Goal: Register for event/course

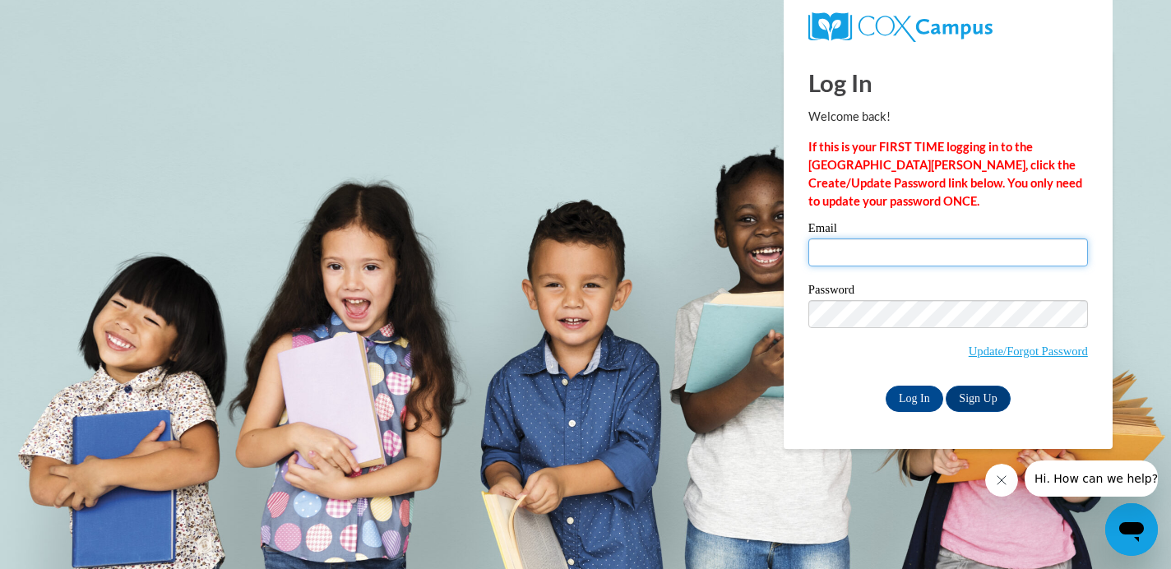
type input "lashaecochran04@icloud.com"
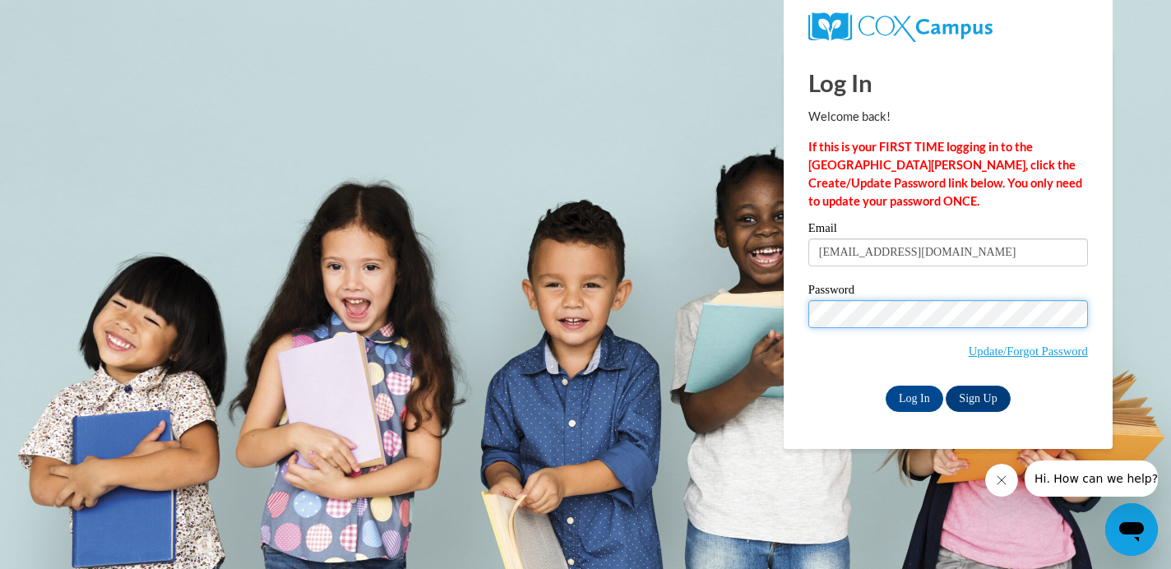
click at [913, 396] on input "Log In" at bounding box center [915, 399] width 58 height 26
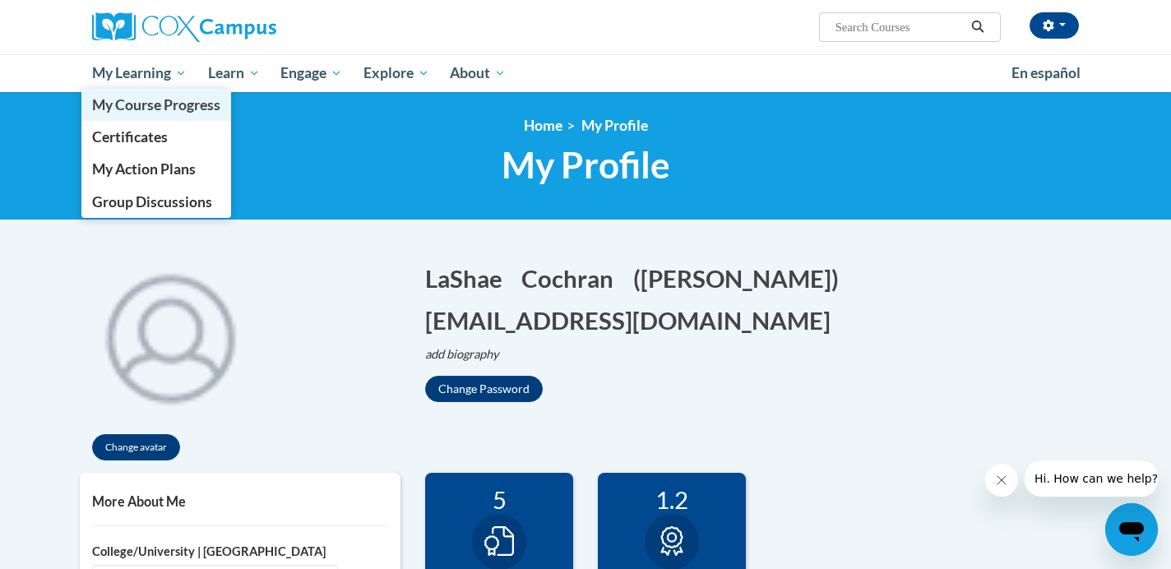
click at [111, 109] on span "My Course Progress" at bounding box center [156, 104] width 128 height 17
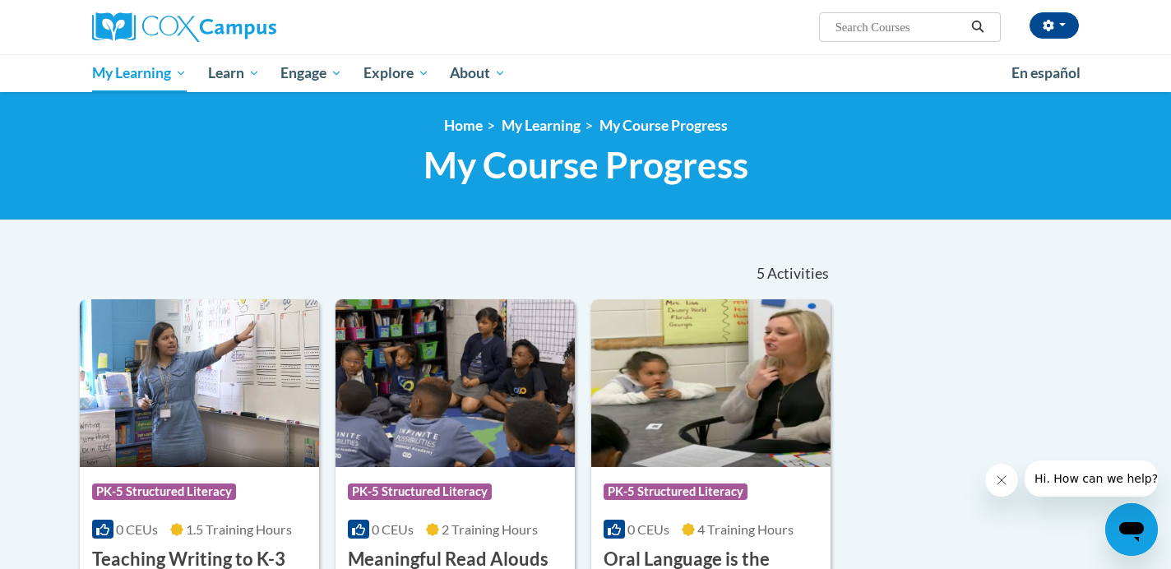
click at [146, 204] on div "<en>My Learning</en><fr>New fr_My Learning</fr><it>New it_My Learning</it><de>N…" at bounding box center [585, 156] width 1171 height 128
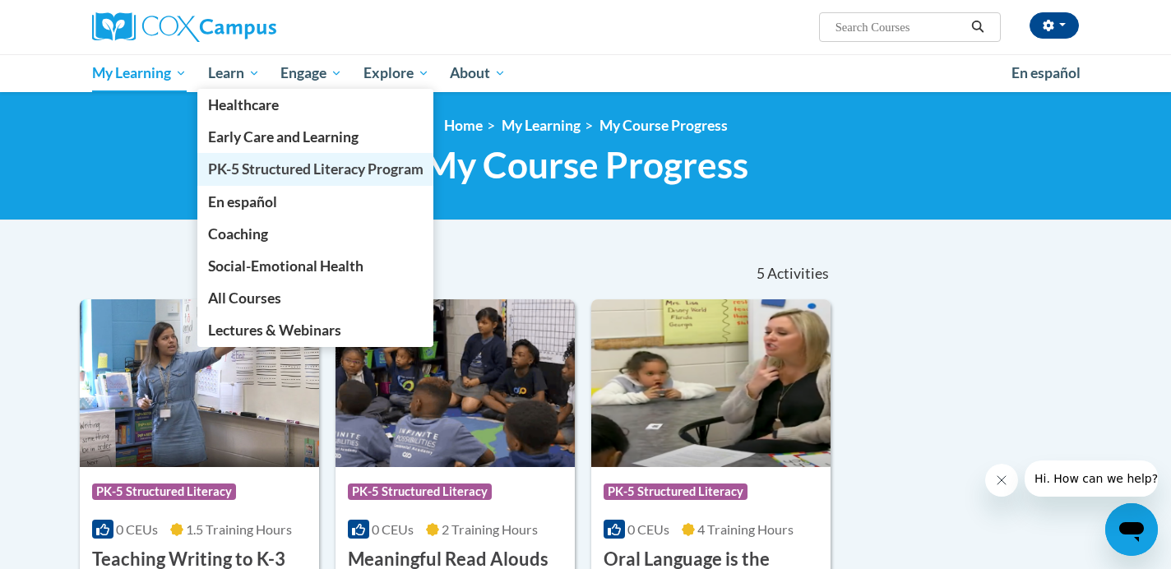
click at [230, 170] on span "PK-5 Structured Literacy Program" at bounding box center [315, 168] width 215 height 17
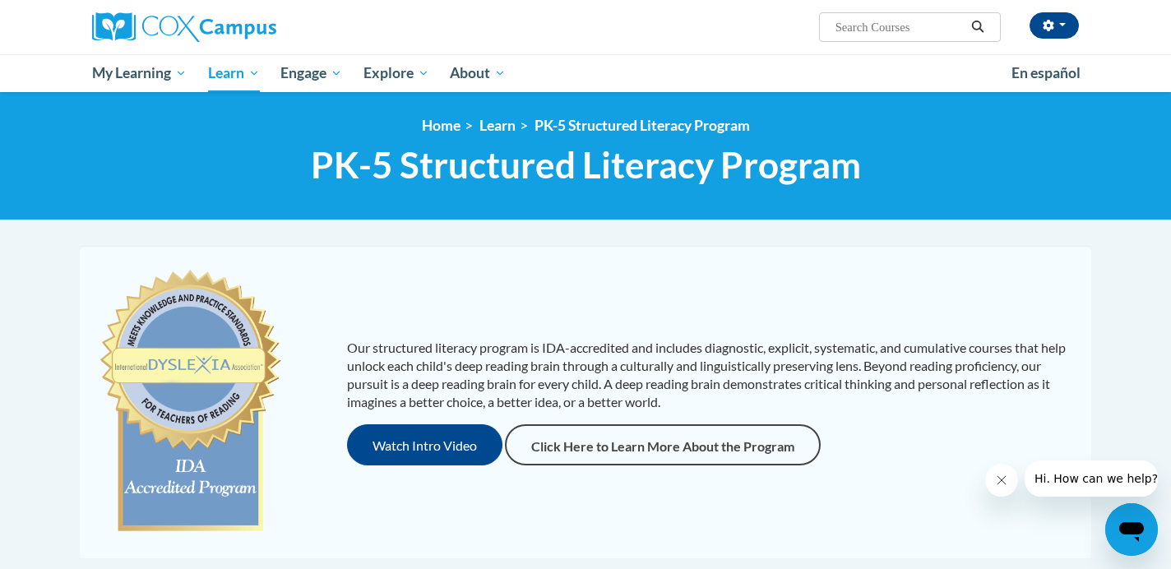
click at [897, 22] on input "Search..." at bounding box center [900, 27] width 132 height 20
type input "reading fluency"
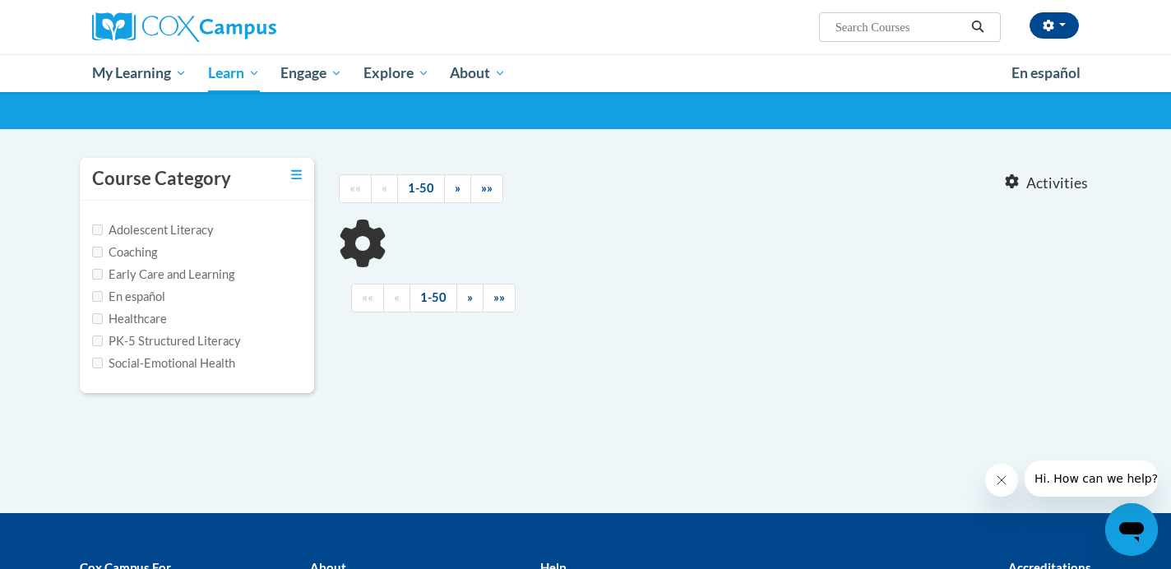
scroll to position [90, 0]
type input "reading fluency"
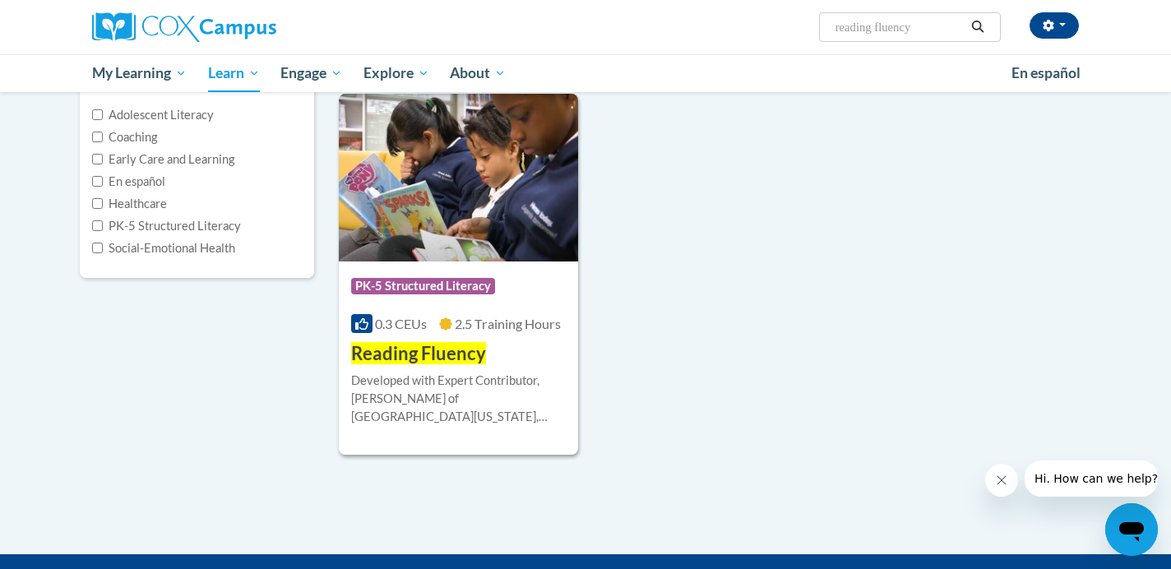
scroll to position [152, 0]
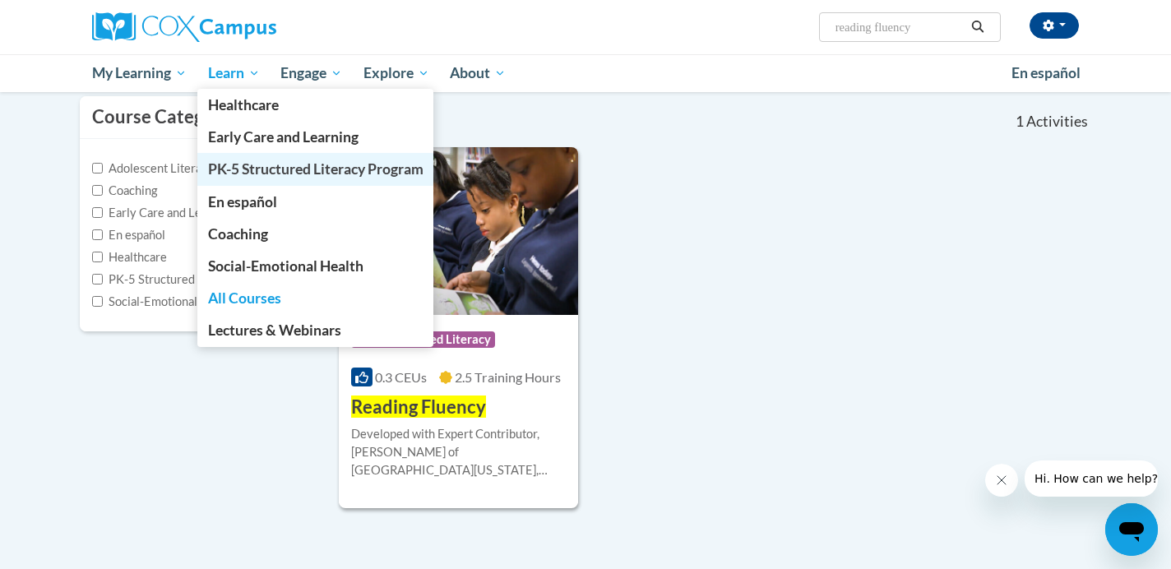
click at [253, 158] on link "PK-5 Structured Literacy Program" at bounding box center [315, 169] width 237 height 32
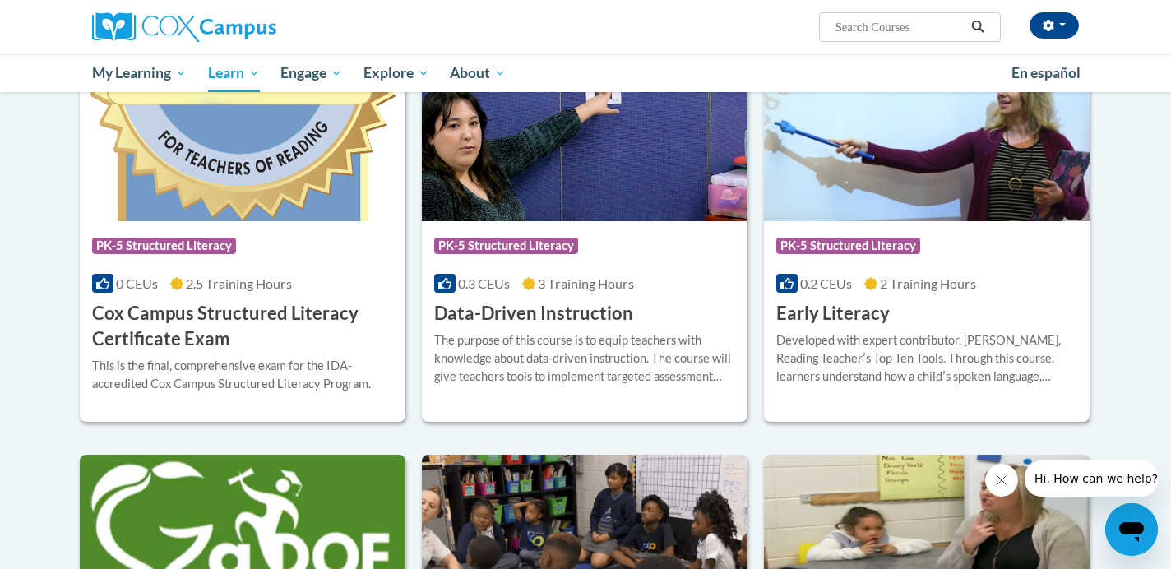
scroll to position [569, 0]
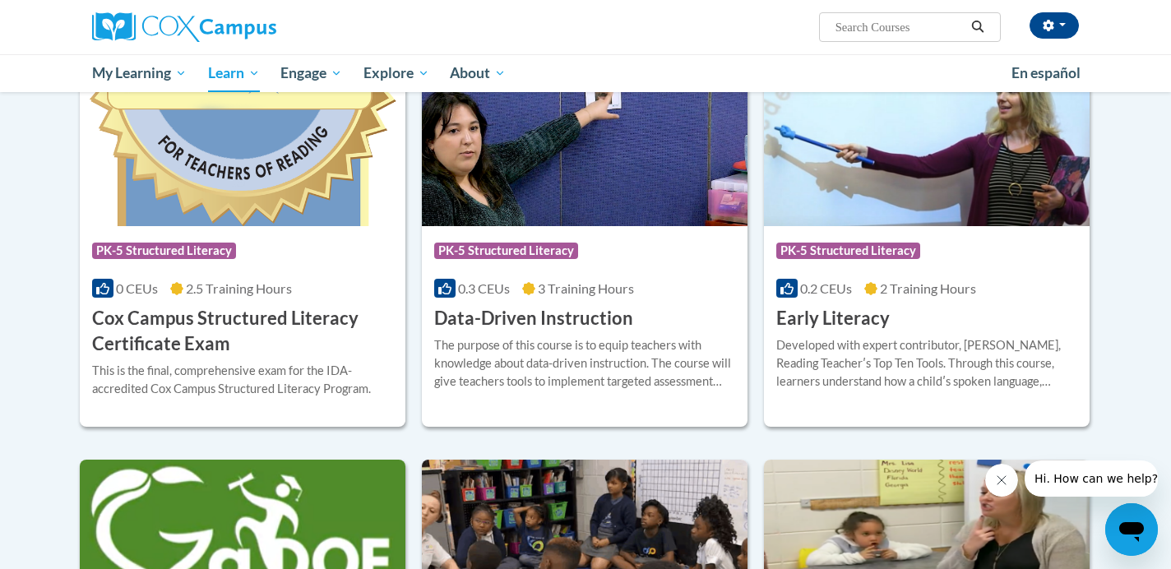
click at [660, 293] on div "0.3 CEUs 3 Training Hours" at bounding box center [584, 289] width 301 height 18
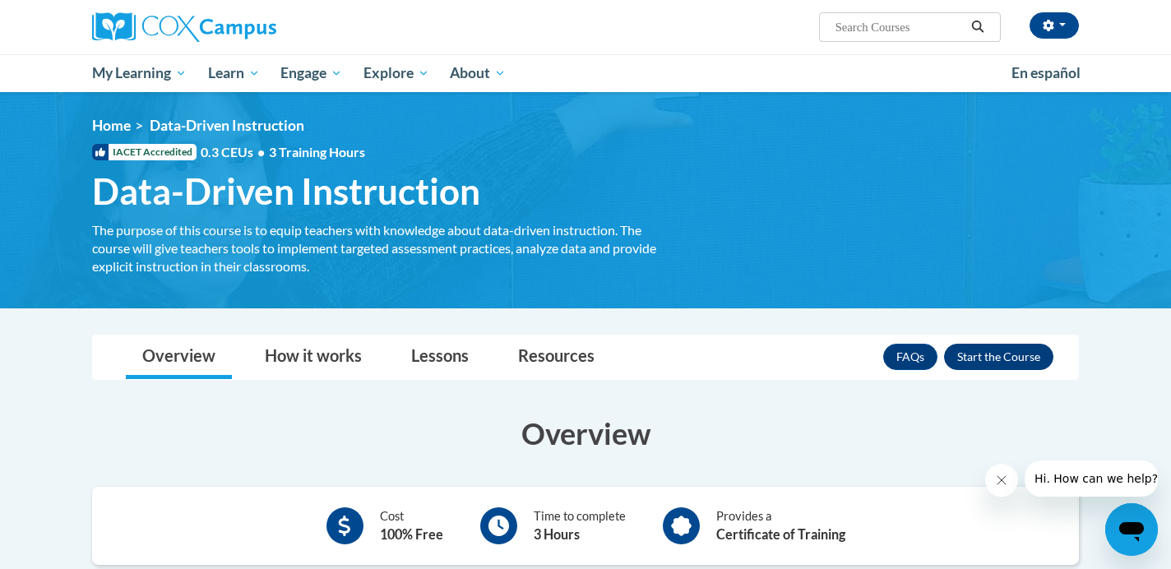
click at [1029, 359] on button "Enroll" at bounding box center [998, 357] width 109 height 26
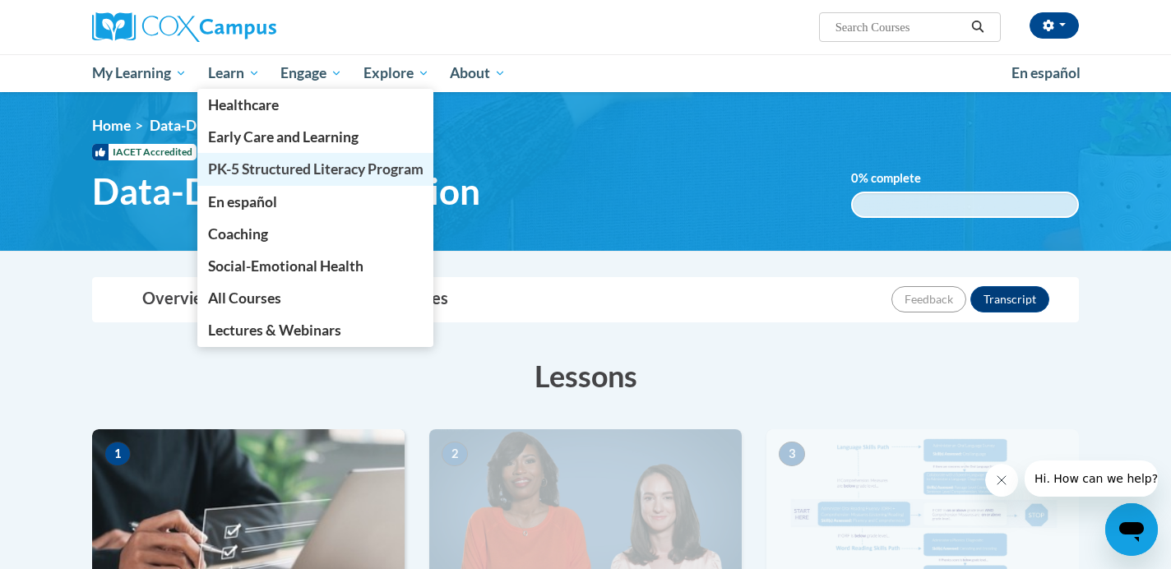
click at [248, 161] on span "PK-5 Structured Literacy Program" at bounding box center [315, 168] width 215 height 17
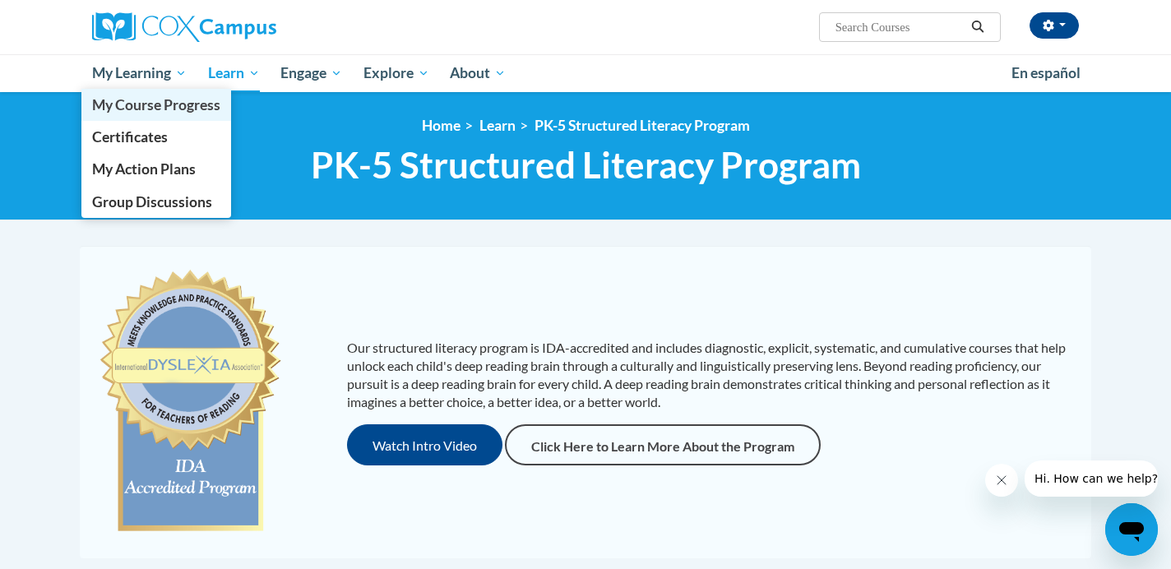
click at [141, 107] on span "My Course Progress" at bounding box center [156, 104] width 128 height 17
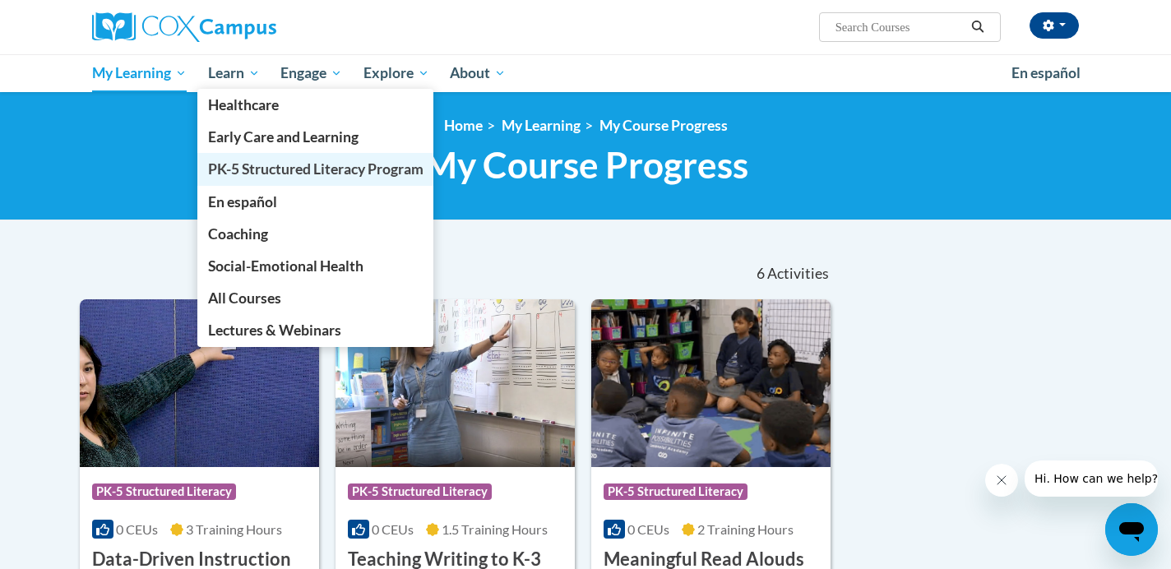
click at [266, 169] on span "PK-5 Structured Literacy Program" at bounding box center [315, 168] width 215 height 17
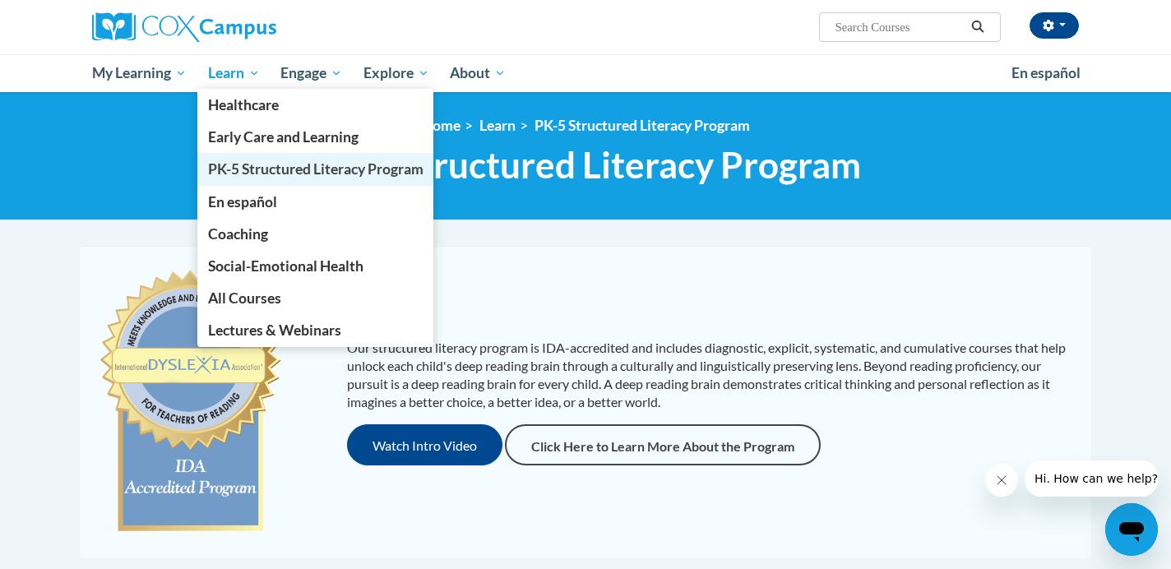
click at [245, 174] on span "PK-5 Structured Literacy Program" at bounding box center [315, 168] width 215 height 17
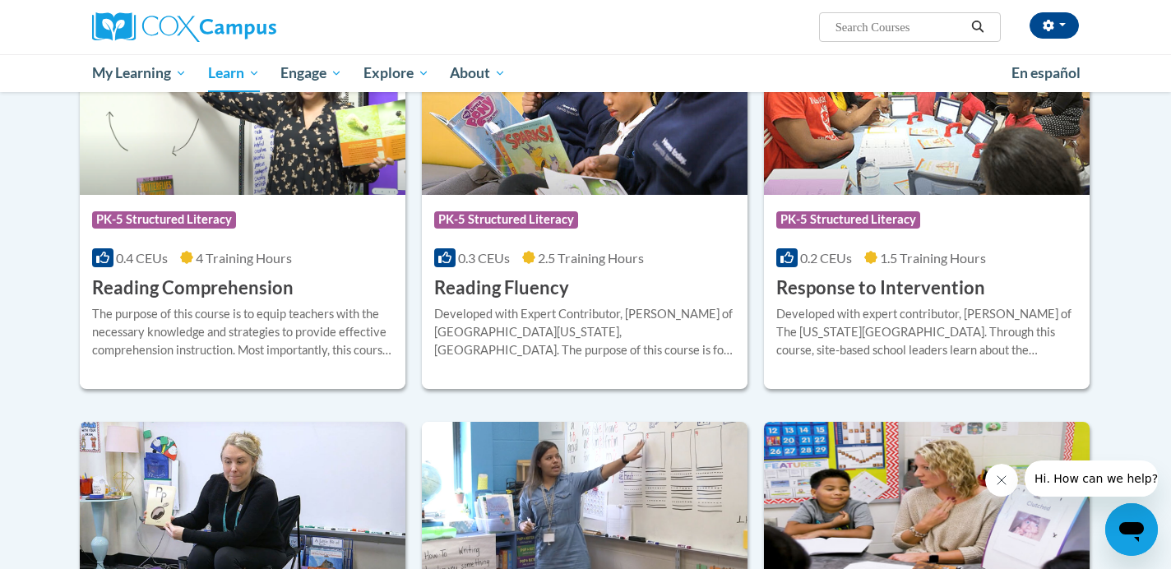
scroll to position [1454, 0]
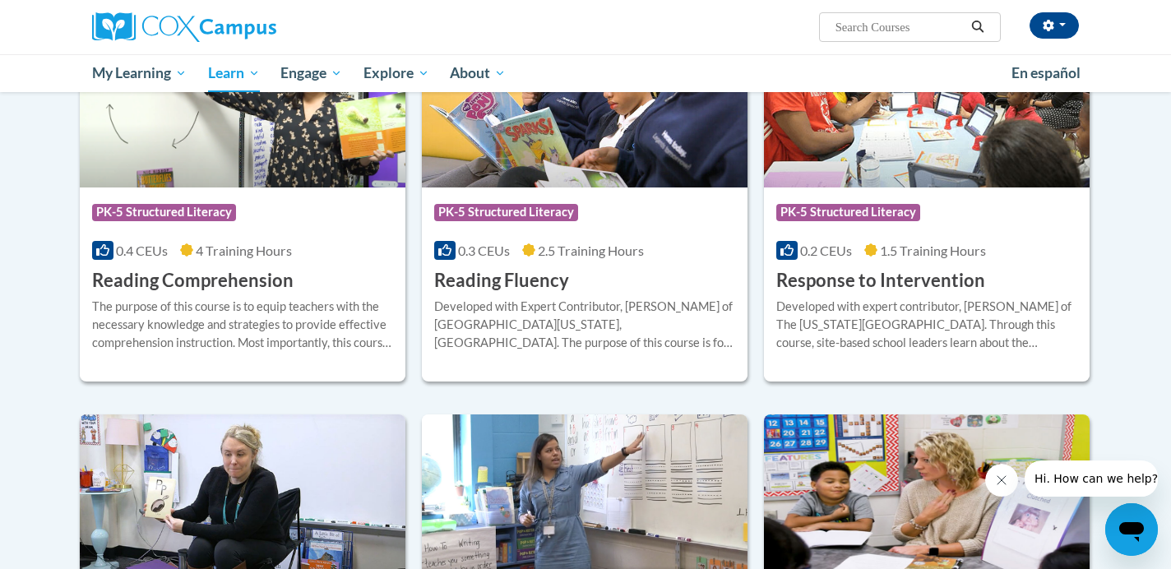
click at [506, 263] on div "Course Category: PK-5 Structured Literacy 0.3 CEUs 2.5 Training Hours COURSE Re…" at bounding box center [585, 239] width 326 height 105
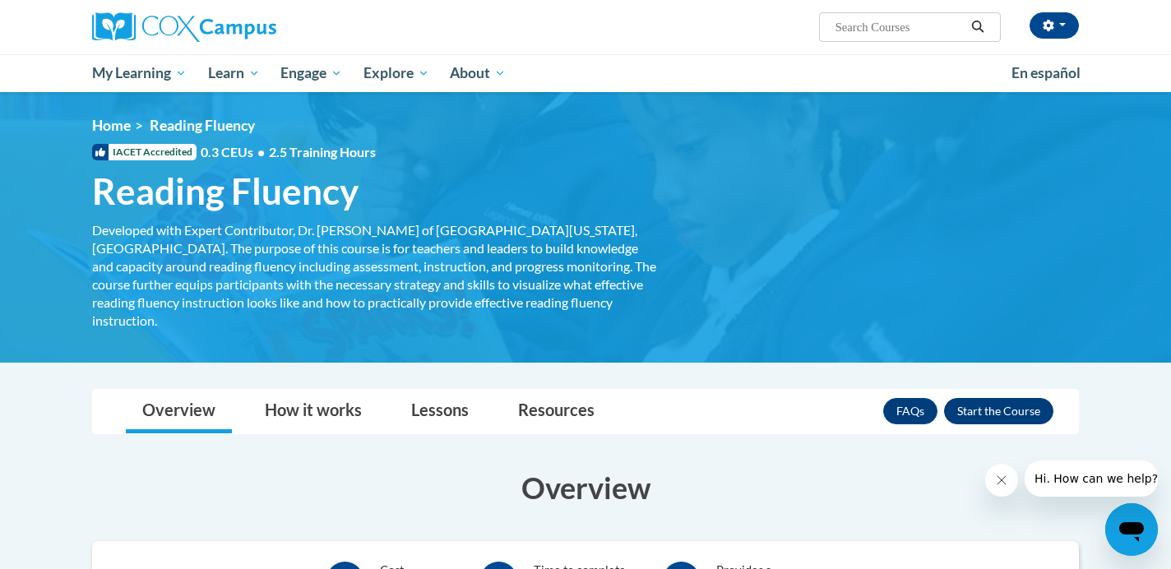
click at [985, 398] on button "Enroll" at bounding box center [998, 411] width 109 height 26
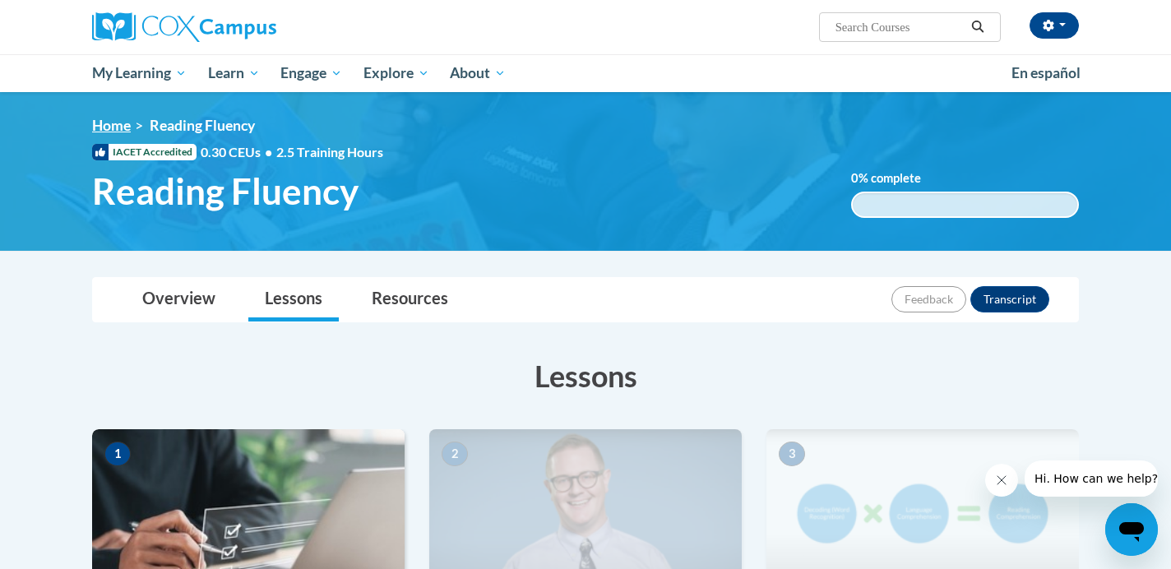
click at [104, 127] on link "Home" at bounding box center [111, 125] width 39 height 17
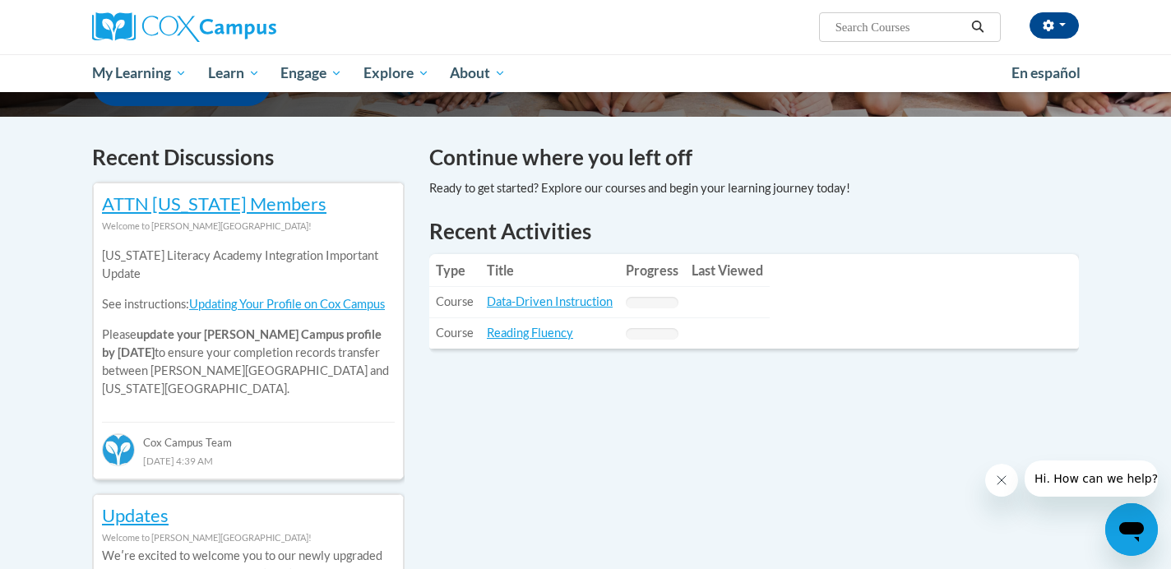
scroll to position [345, 0]
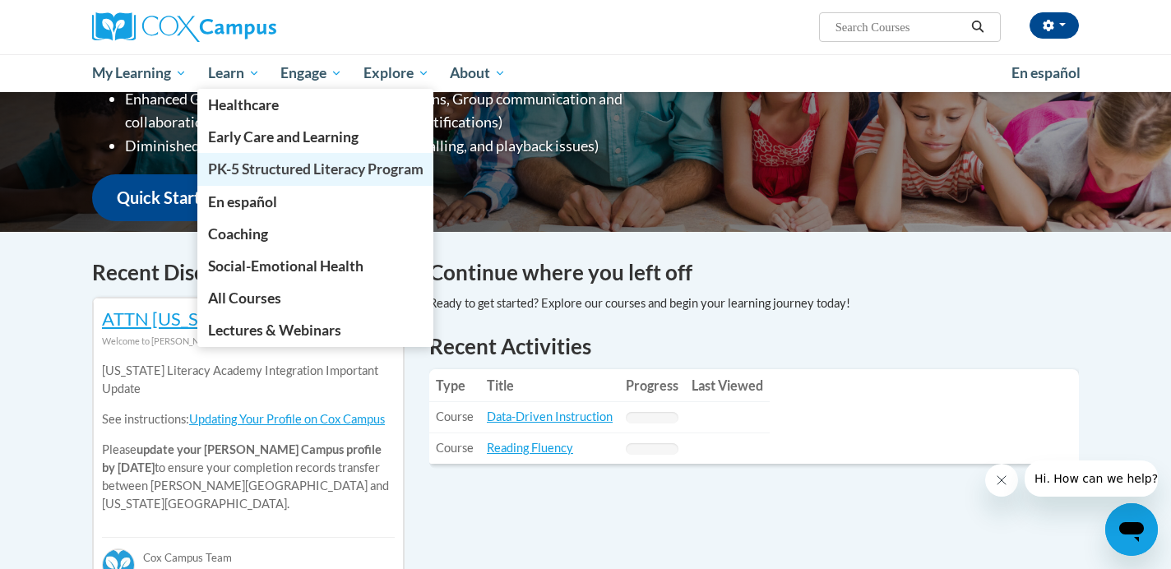
click at [248, 169] on span "PK-5 Structured Literacy Program" at bounding box center [315, 168] width 215 height 17
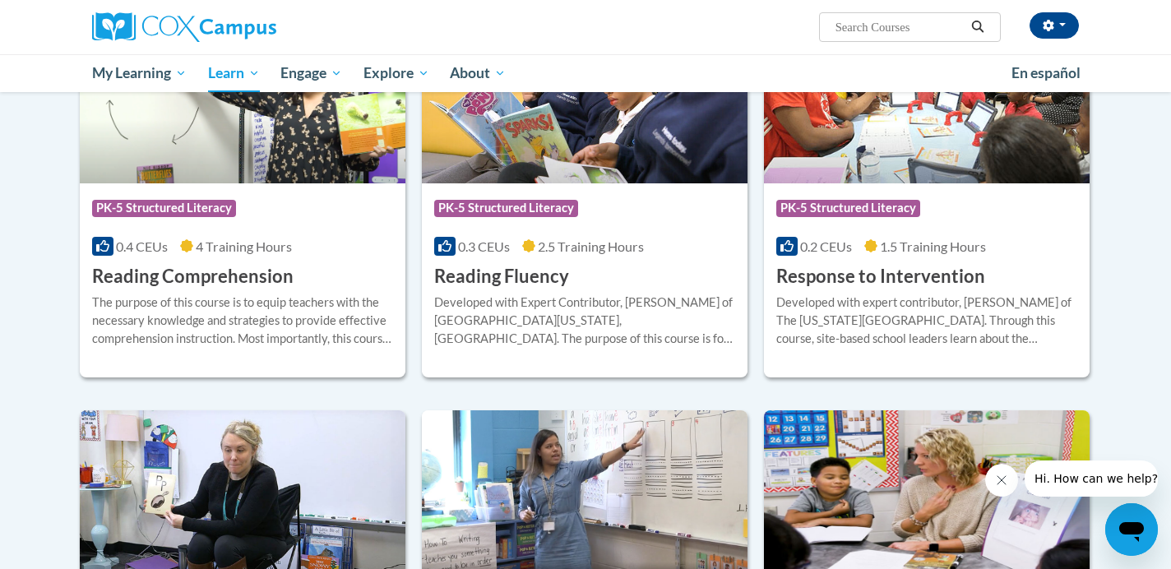
scroll to position [1433, 0]
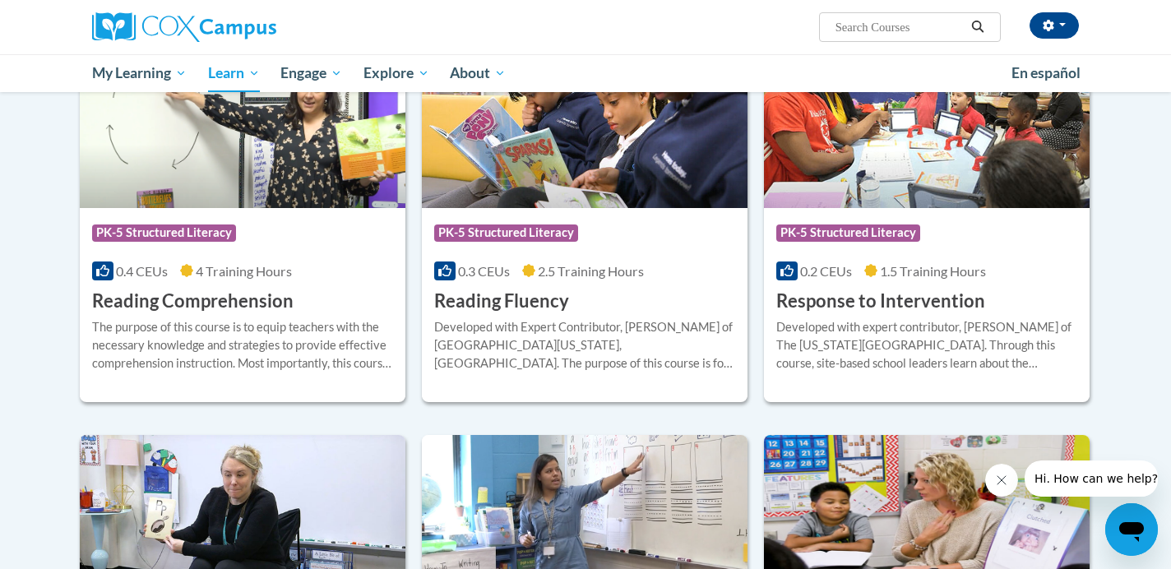
click at [242, 301] on h3 "Reading Comprehension" at bounding box center [192, 301] width 201 height 25
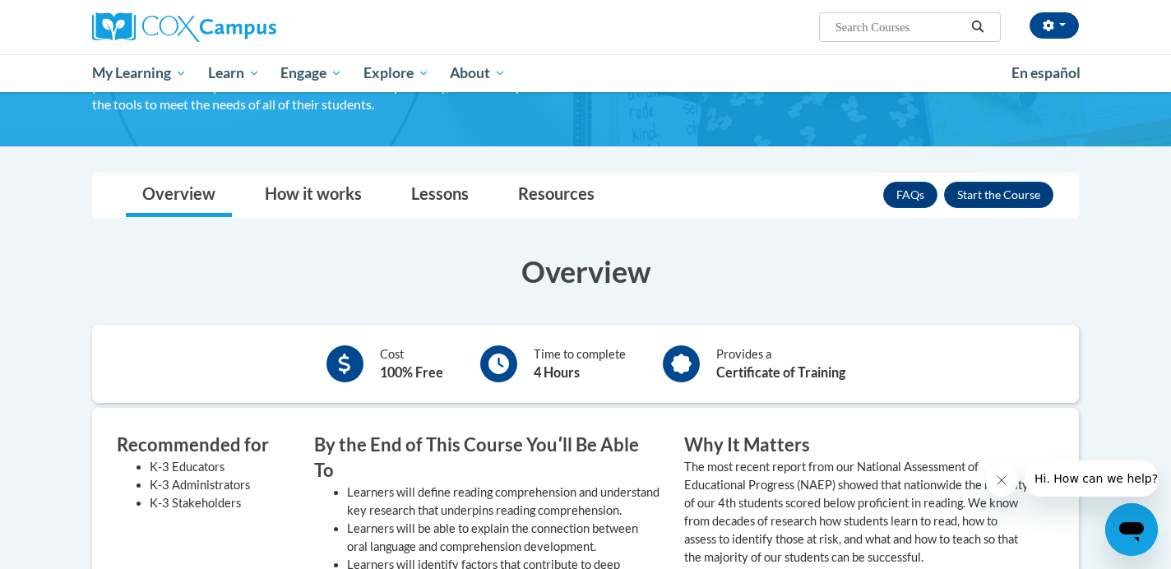
scroll to position [163, 0]
click at [1006, 187] on button "Enroll" at bounding box center [998, 194] width 109 height 26
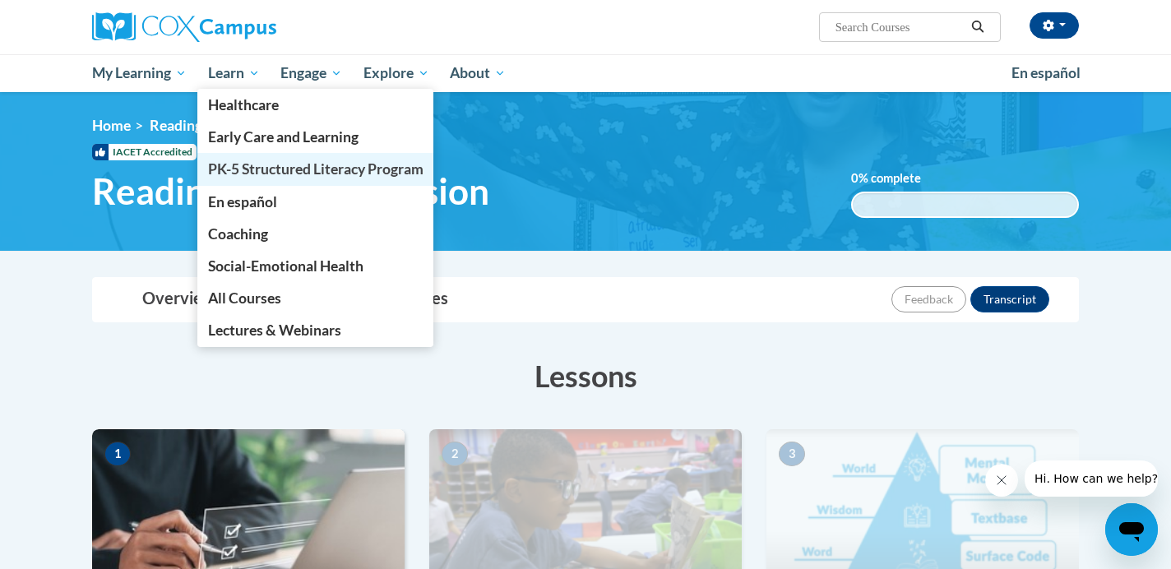
click at [249, 169] on span "PK-5 Structured Literacy Program" at bounding box center [315, 168] width 215 height 17
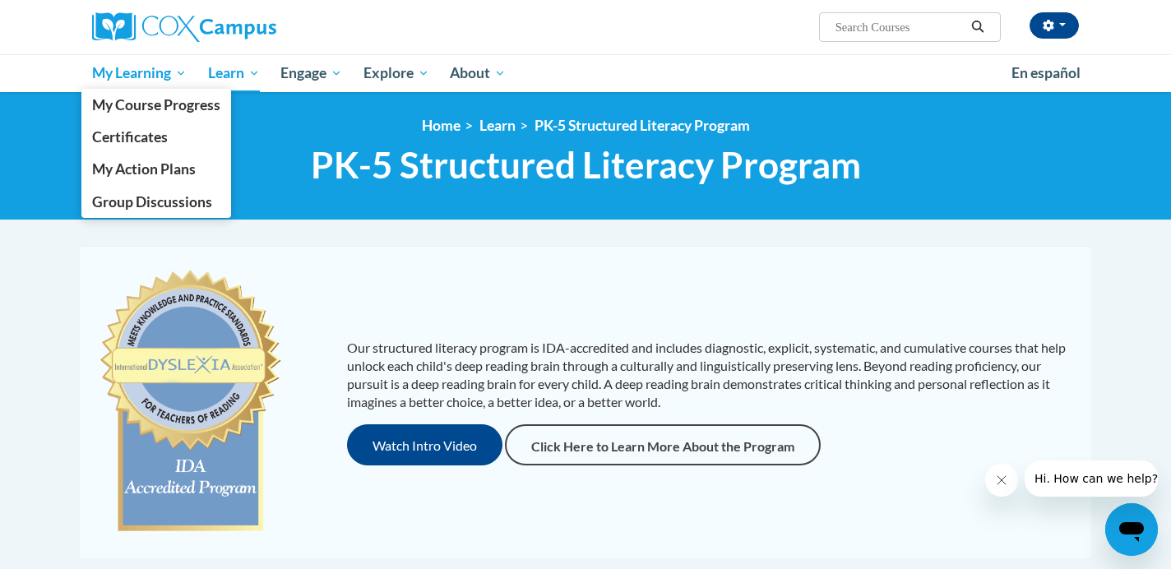
click at [119, 72] on span "My Learning" at bounding box center [139, 73] width 95 height 20
click at [123, 107] on span "My Course Progress" at bounding box center [156, 104] width 128 height 17
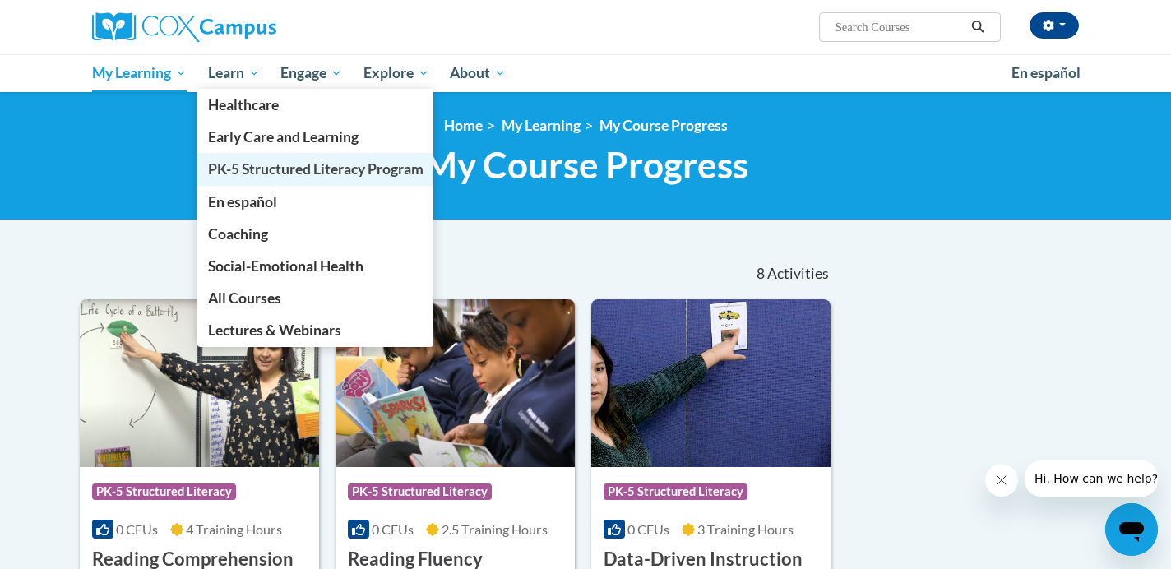
click at [246, 172] on span "PK-5 Structured Literacy Program" at bounding box center [315, 168] width 215 height 17
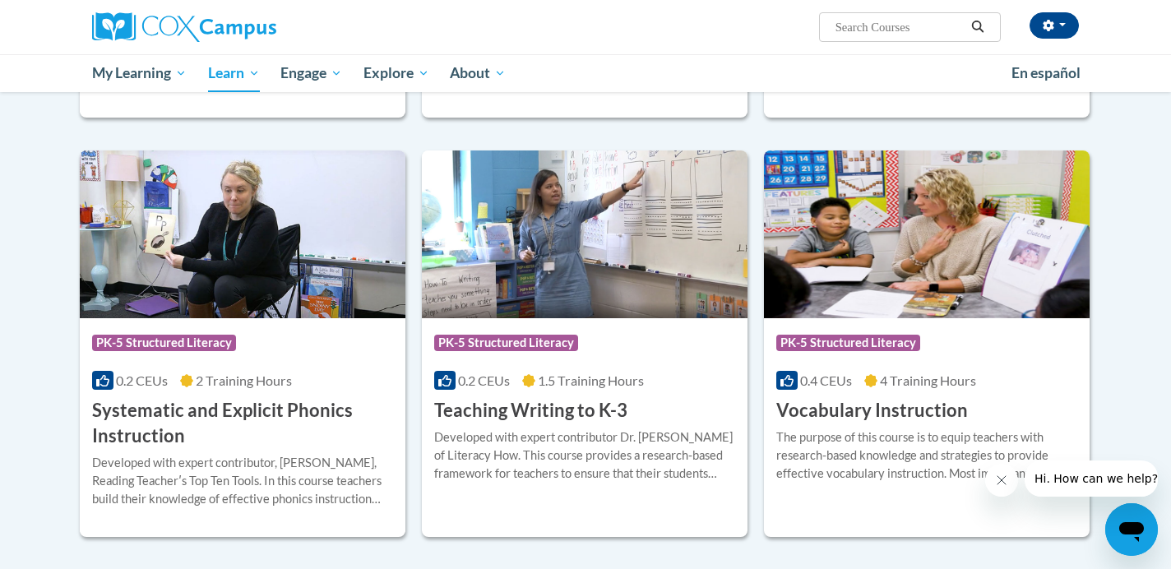
scroll to position [1720, 0]
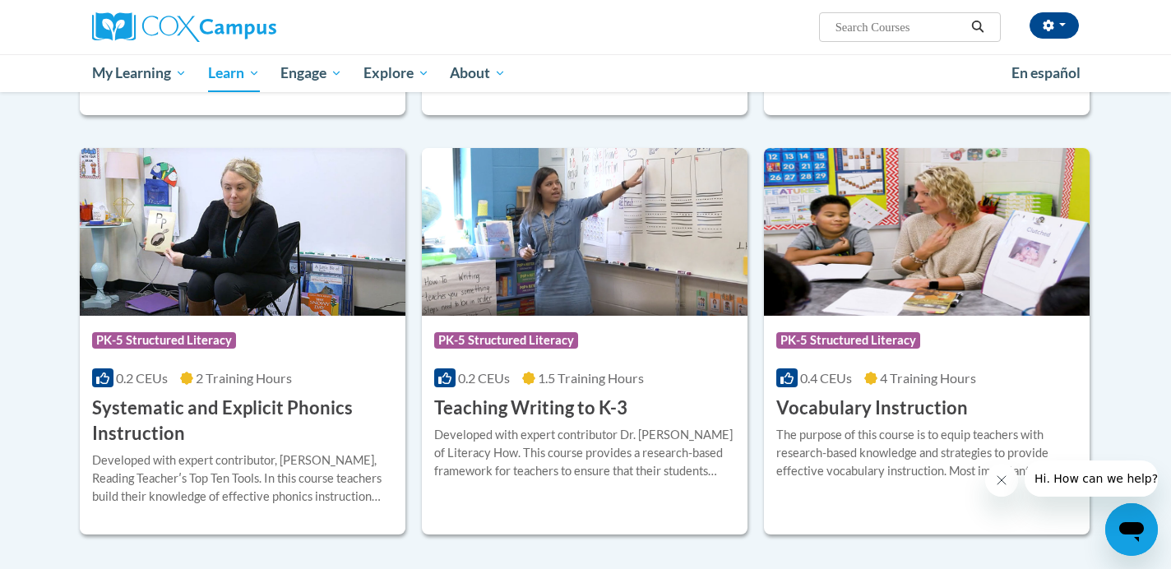
click at [167, 415] on h3 "Systematic and Explicit Phonics Instruction" at bounding box center [242, 421] width 301 height 51
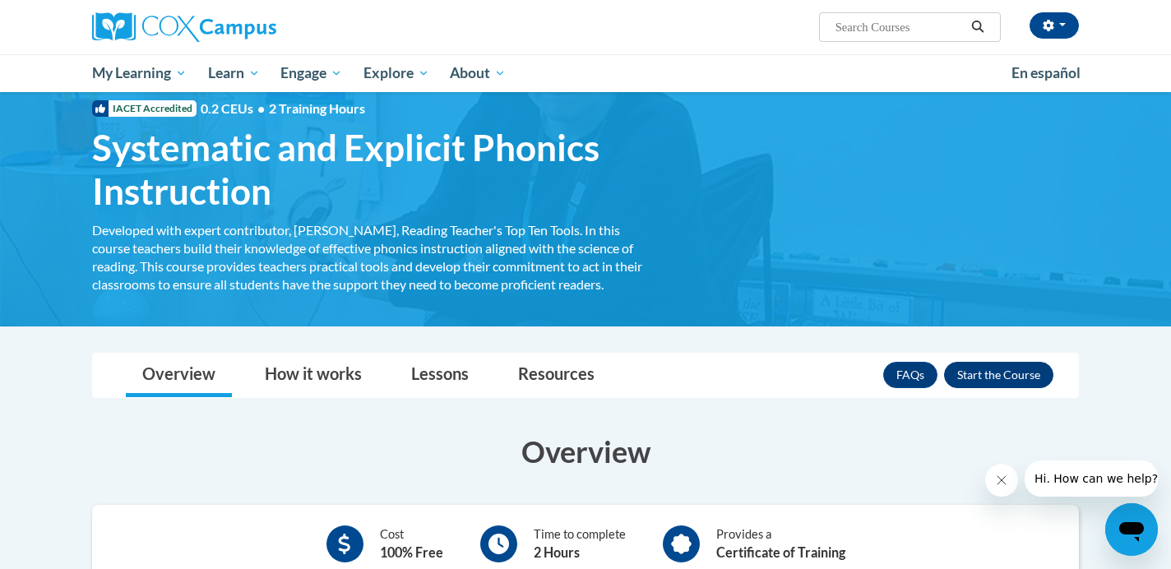
click at [988, 375] on button "Enroll" at bounding box center [998, 375] width 109 height 26
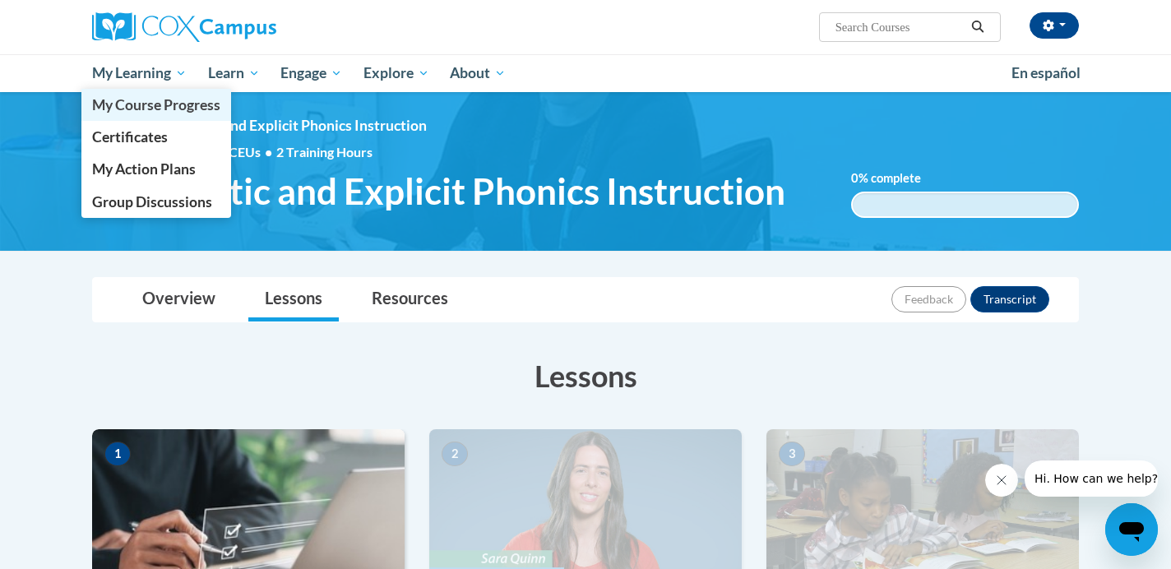
click at [169, 103] on span "My Course Progress" at bounding box center [156, 104] width 128 height 17
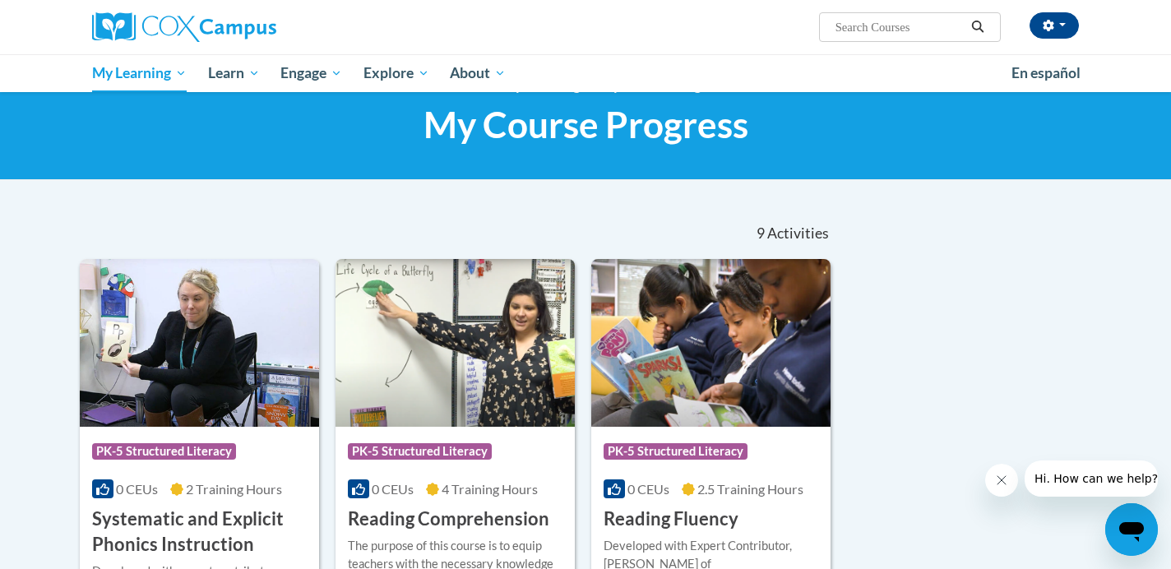
scroll to position [45, 0]
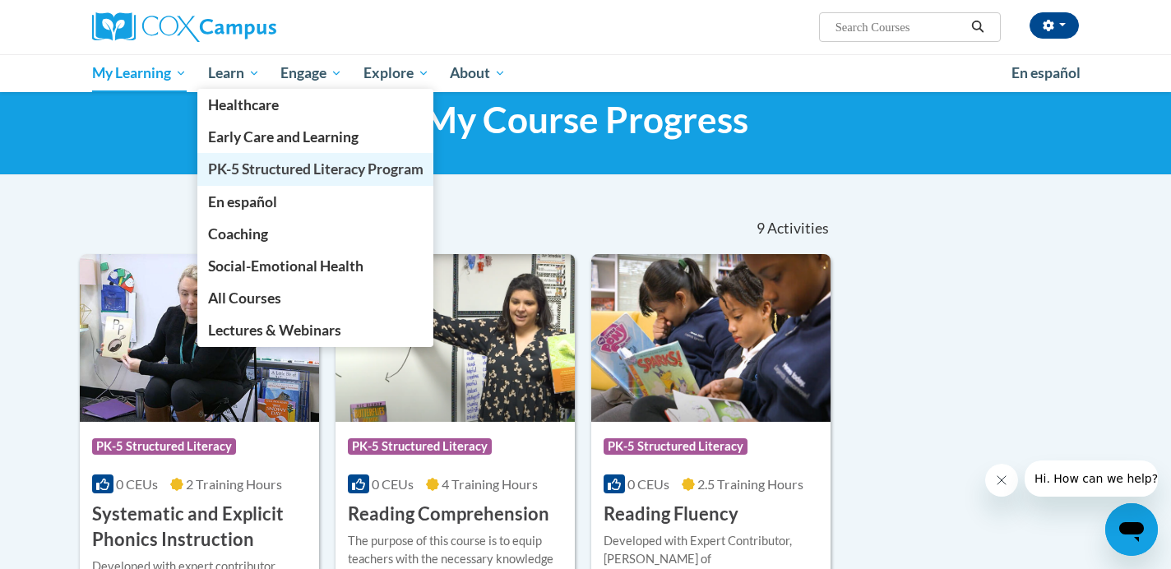
click at [247, 166] on span "PK-5 Structured Literacy Program" at bounding box center [315, 168] width 215 height 17
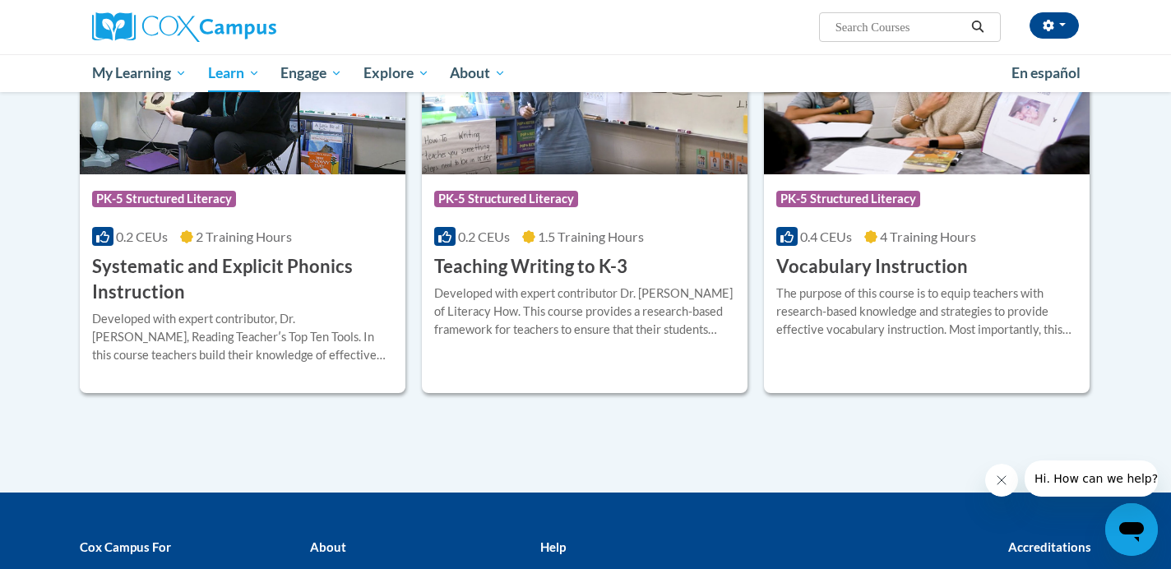
scroll to position [1862, 0]
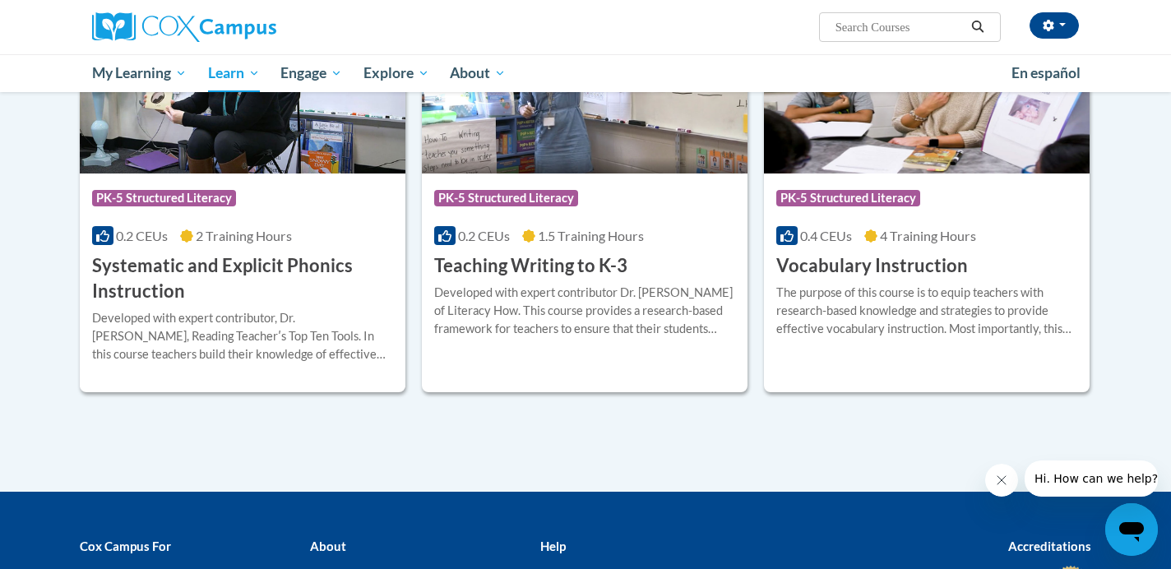
click at [919, 267] on h3 "Vocabulary Instruction" at bounding box center [872, 265] width 192 height 25
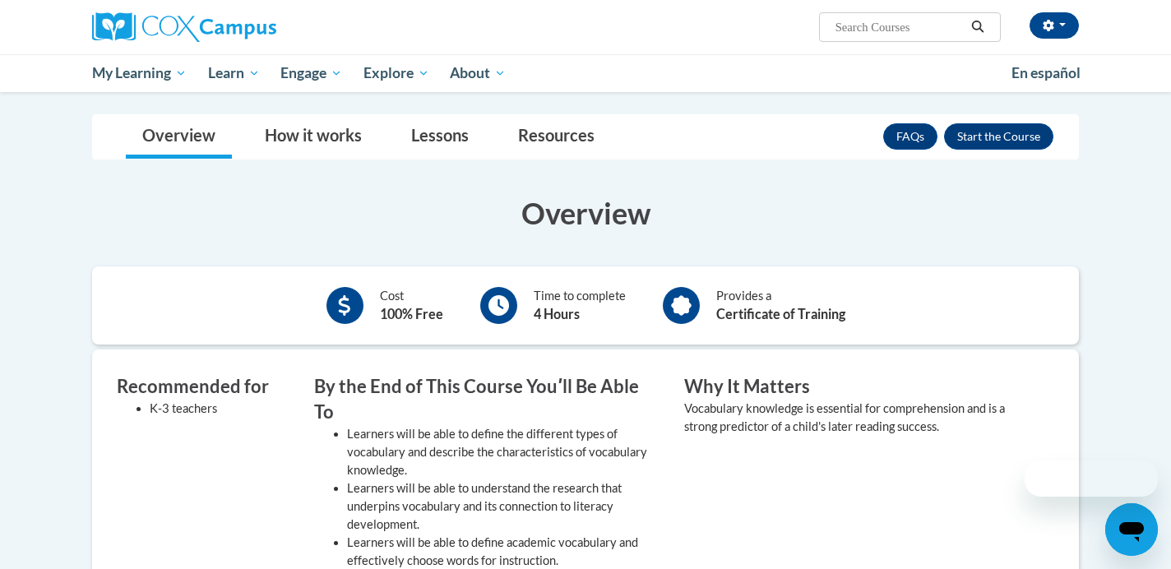
scroll to position [237, 0]
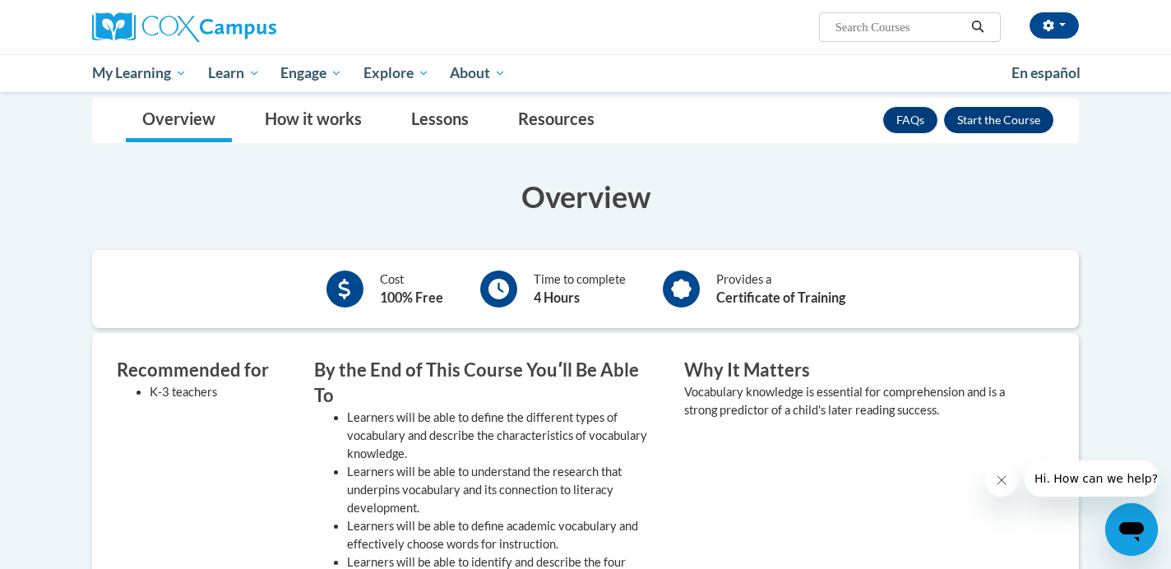
click at [978, 130] on button "Enroll" at bounding box center [998, 120] width 109 height 26
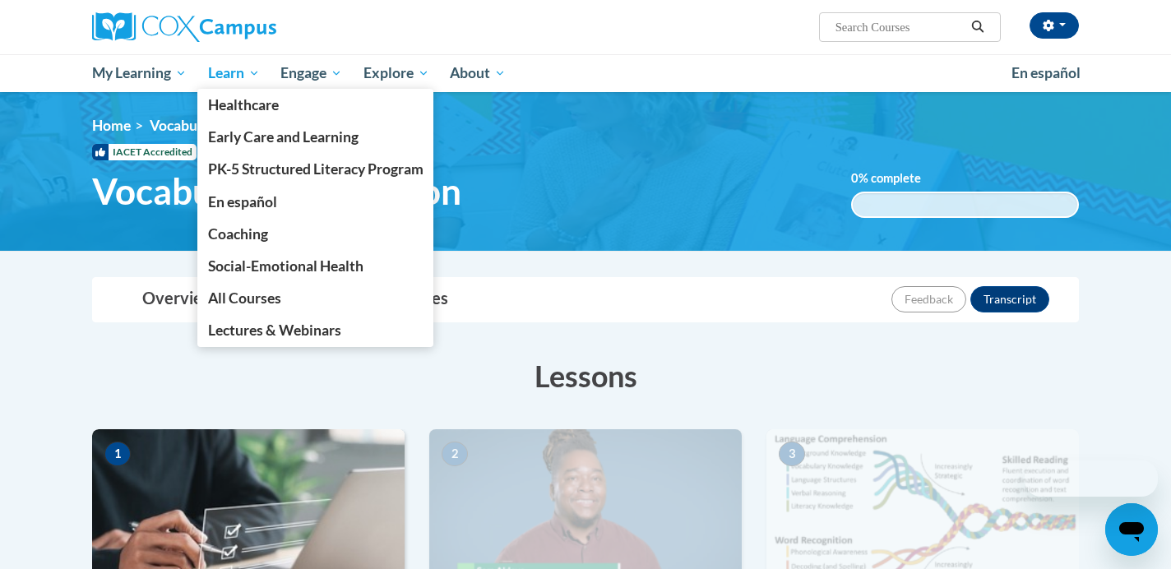
click at [254, 69] on span "Learn" at bounding box center [234, 73] width 52 height 20
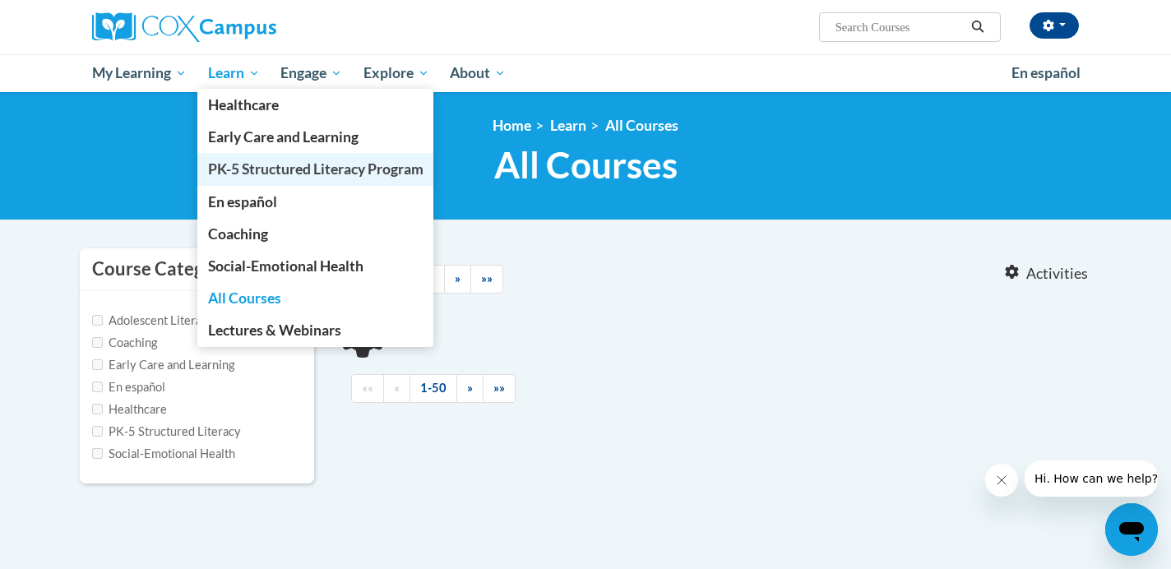
click at [252, 163] on span "PK-5 Structured Literacy Program" at bounding box center [315, 168] width 215 height 17
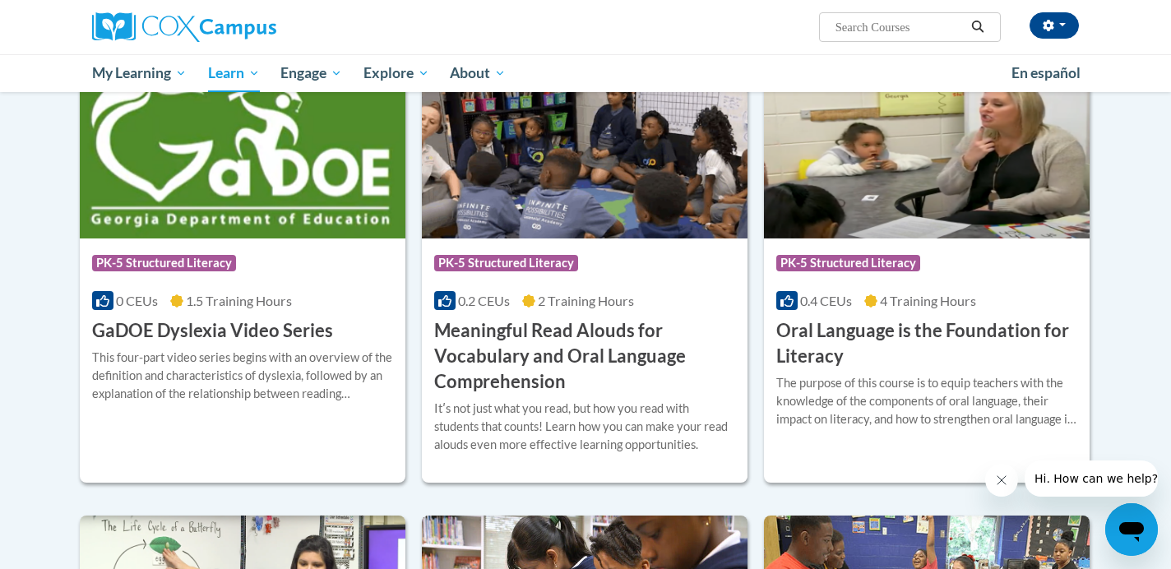
scroll to position [958, 0]
click at [309, 333] on h3 "GaDOE Dyslexia Video Series" at bounding box center [212, 330] width 241 height 25
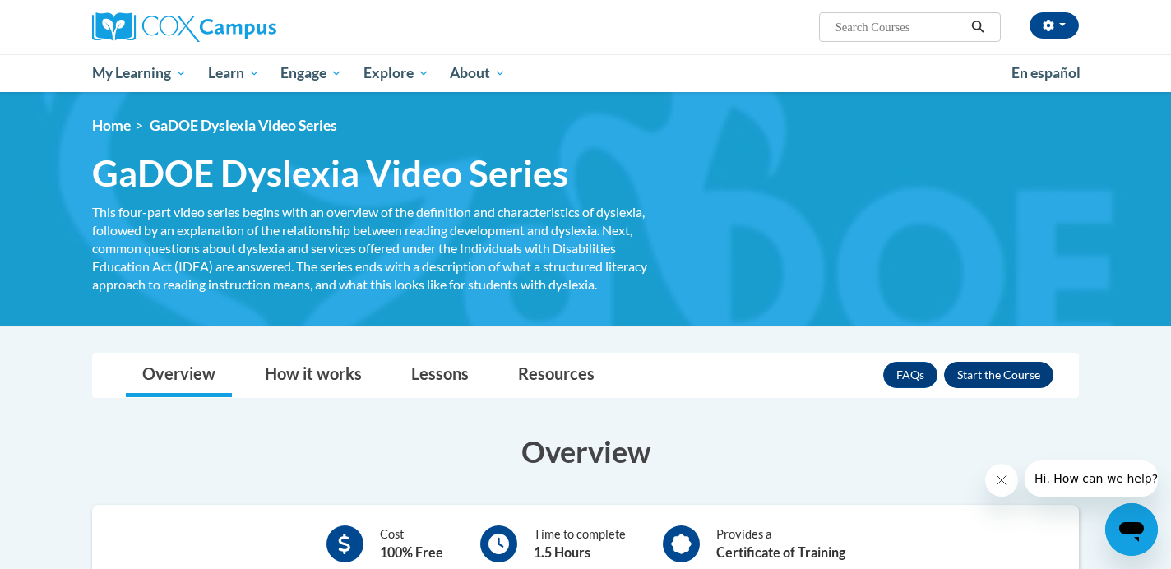
click at [1010, 372] on button "Enroll" at bounding box center [998, 375] width 109 height 26
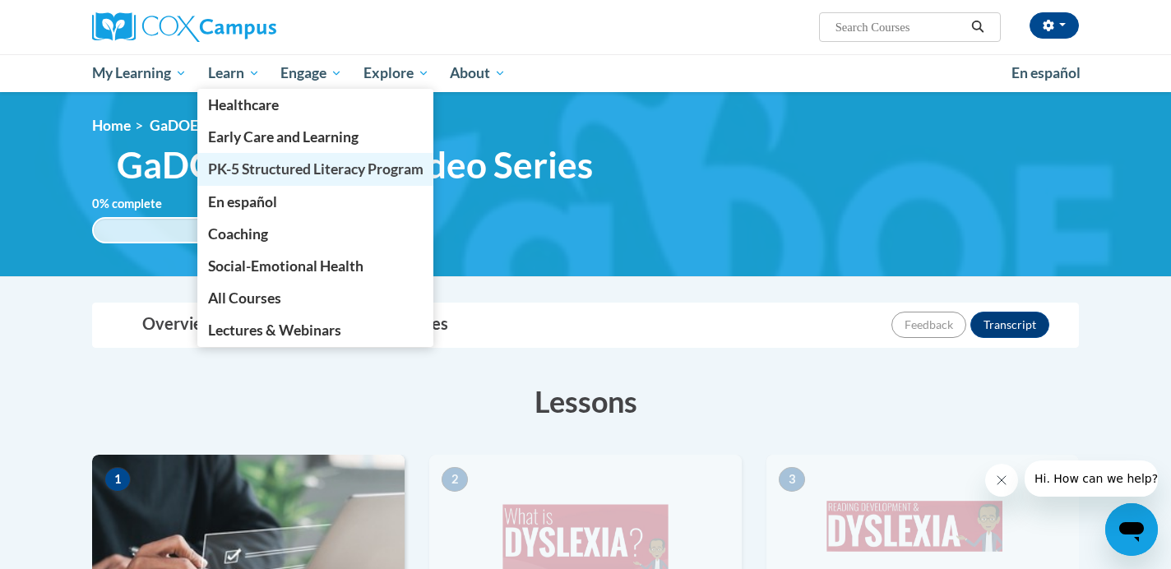
click at [228, 176] on span "PK-5 Structured Literacy Program" at bounding box center [315, 168] width 215 height 17
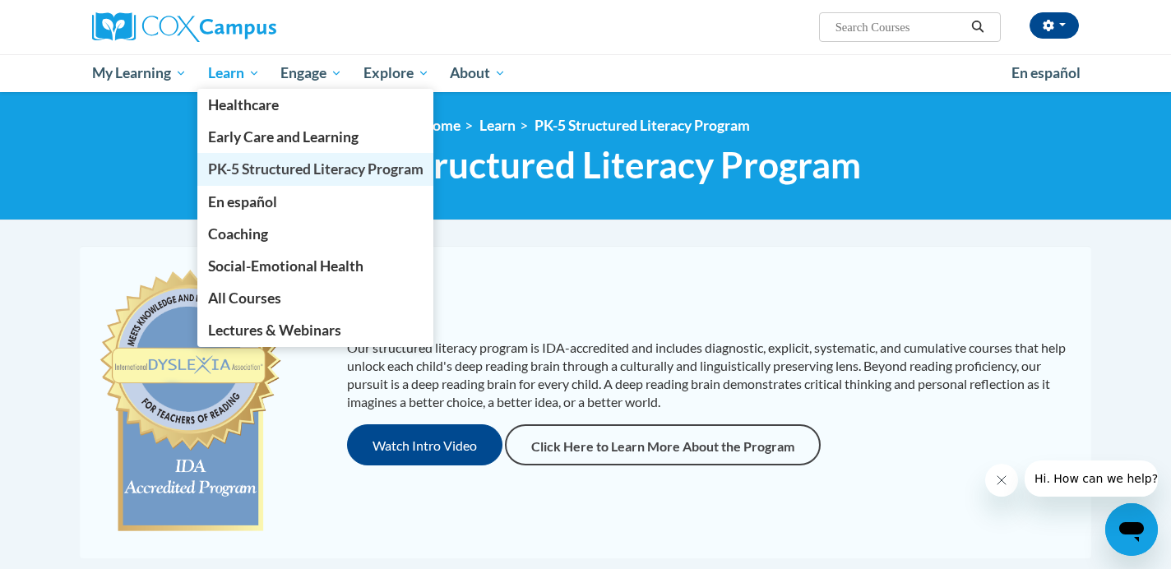
click at [250, 176] on span "PK-5 Structured Literacy Program" at bounding box center [315, 168] width 215 height 17
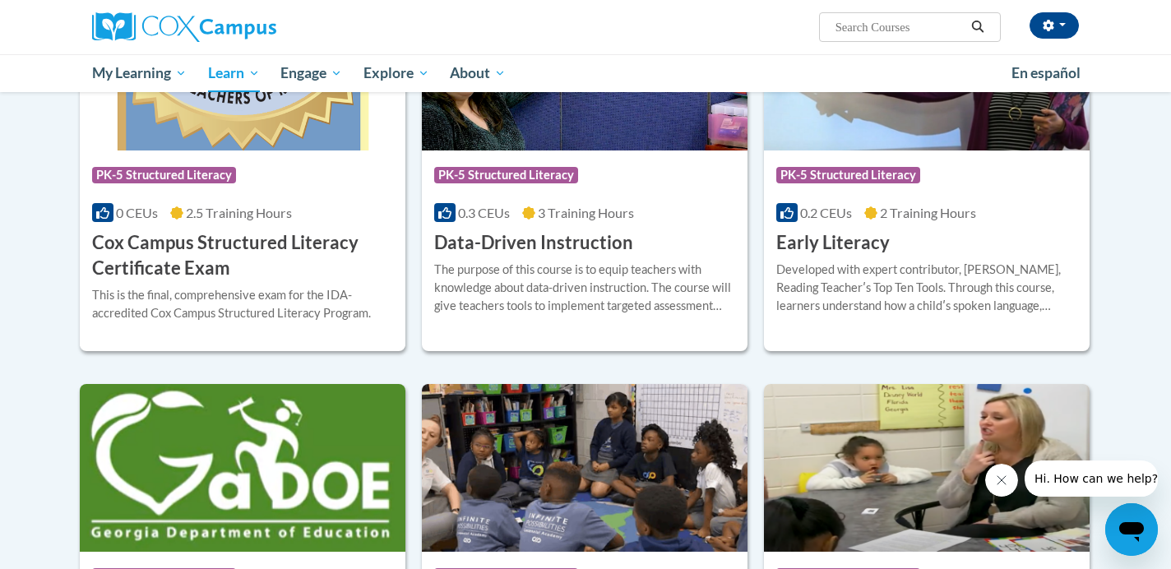
scroll to position [644, 0]
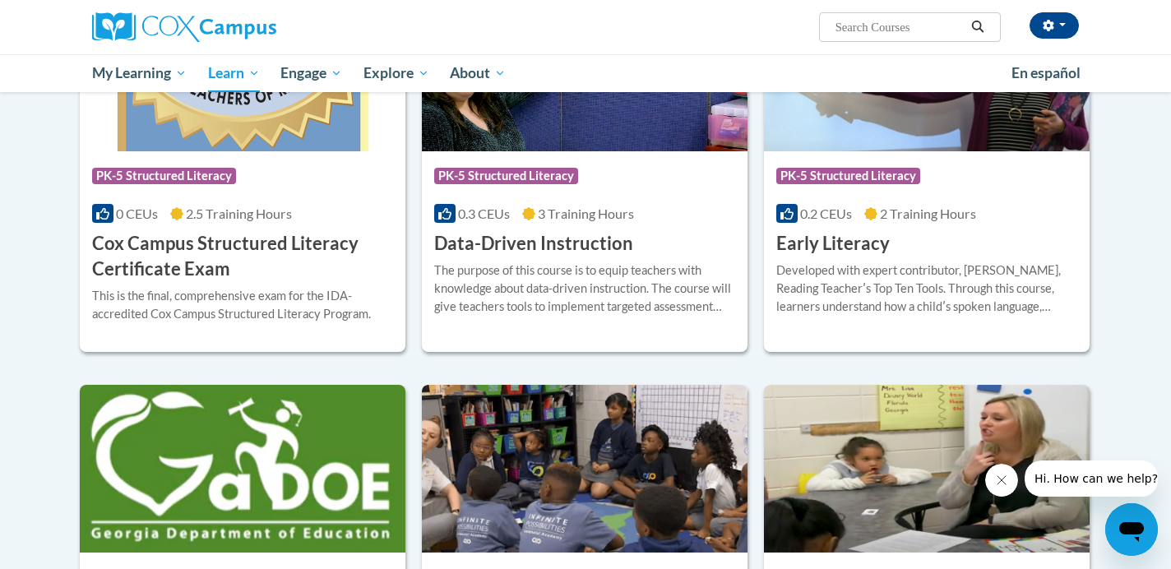
click at [826, 252] on h3 "Early Literacy" at bounding box center [832, 243] width 113 height 25
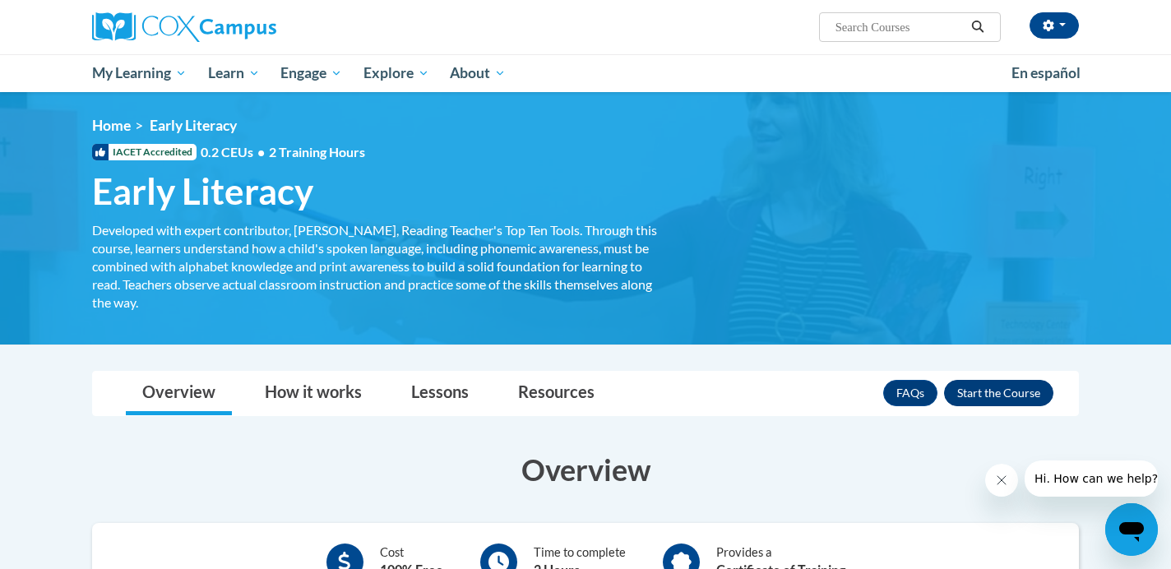
click at [969, 394] on button "Enroll" at bounding box center [998, 393] width 109 height 26
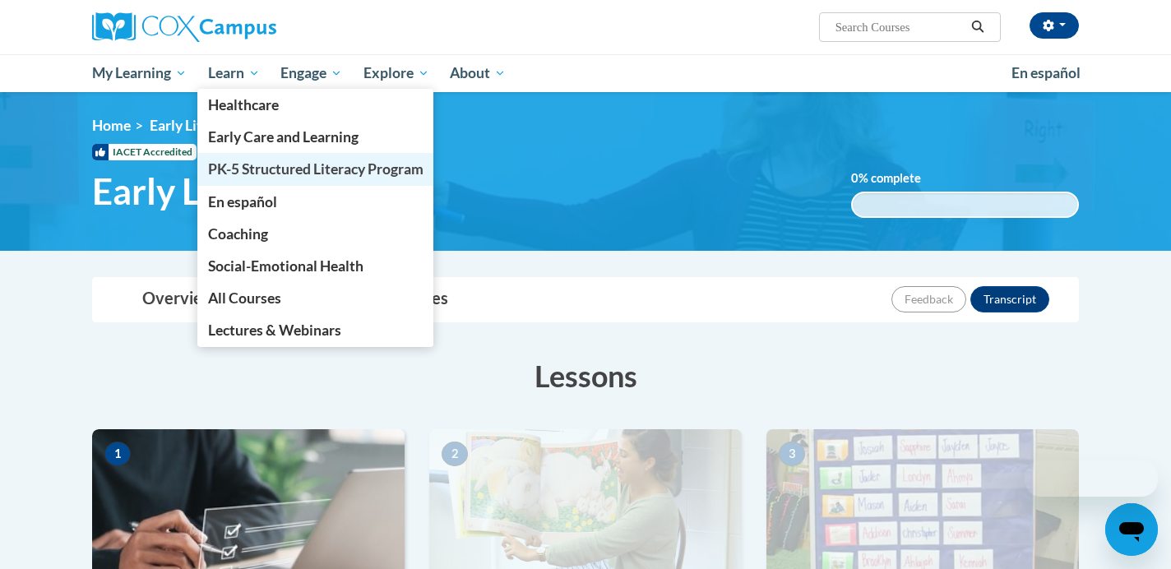
click at [252, 170] on span "PK-5 Structured Literacy Program" at bounding box center [315, 168] width 215 height 17
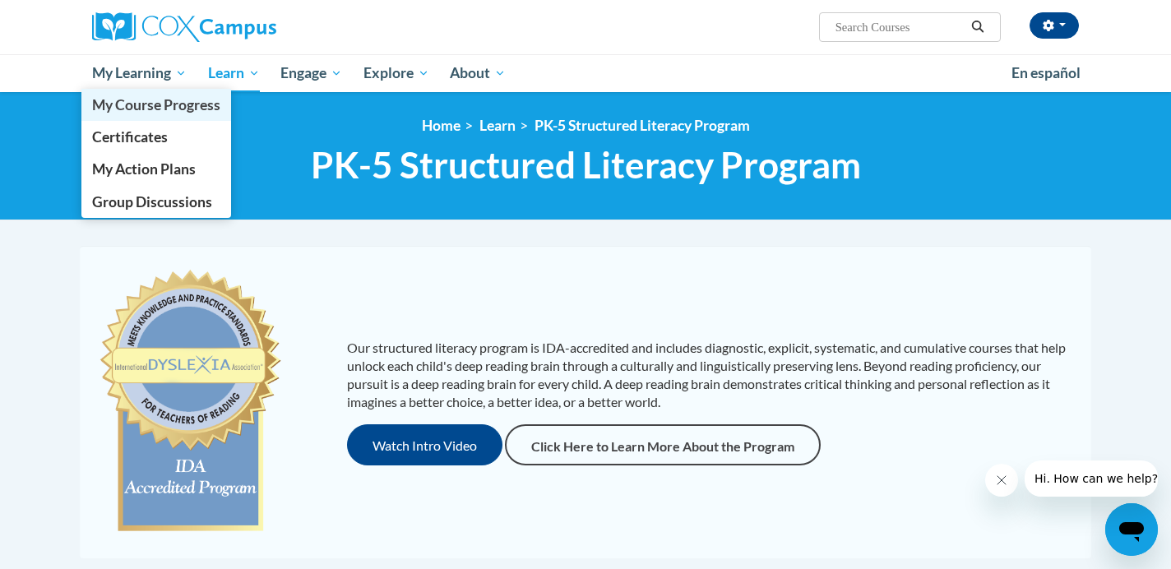
click at [147, 105] on span "My Course Progress" at bounding box center [156, 104] width 128 height 17
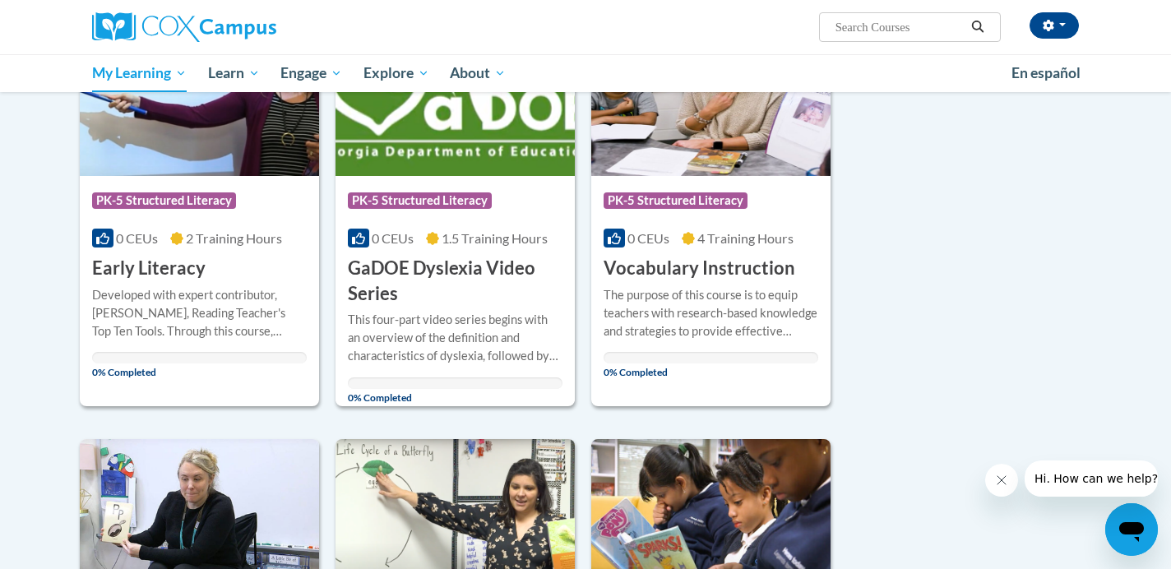
scroll to position [230, 0]
